Goal: Browse casually: Explore the website without a specific task or goal

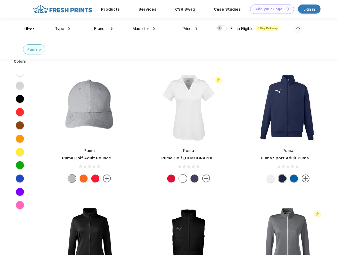
click at [270, 9] on link "Add your Logo Design Tool" at bounding box center [273, 9] width 44 height 9
click at [0, 0] on div "Design Tool" at bounding box center [0, 0] width 0 height 0
click at [285, 9] on link "Add your Logo Design Tool" at bounding box center [273, 9] width 44 height 9
click at [26, 29] on div "Filter" at bounding box center [29, 29] width 11 height 6
click at [63, 29] on span "Type" at bounding box center [59, 28] width 9 height 5
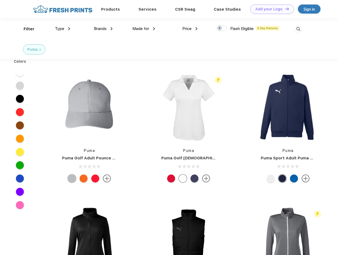
click at [103, 29] on span "Brands" at bounding box center [100, 28] width 13 height 5
click at [144, 29] on span "Made for" at bounding box center [141, 28] width 17 height 5
click at [190, 29] on span "Price" at bounding box center [187, 28] width 9 height 5
click at [222, 28] on div at bounding box center [222, 28] width 10 height 6
click at [220, 28] on input "checkbox" at bounding box center [218, 26] width 3 height 3
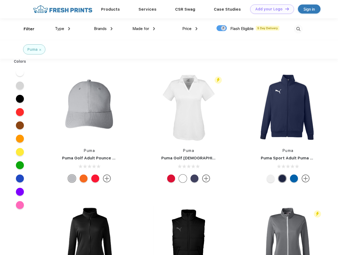
click at [299, 29] on img at bounding box center [298, 29] width 9 height 9
